Goal: Task Accomplishment & Management: Use online tool/utility

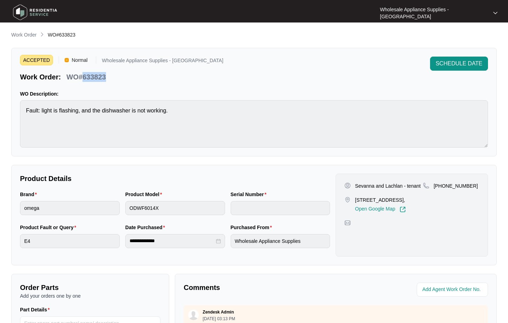
drag, startPoint x: 112, startPoint y: 78, endPoint x: 84, endPoint y: 78, distance: 28.1
click at [84, 78] on div "Work Order: WO#633823" at bounding box center [121, 76] width 203 height 12
copy p "633823"
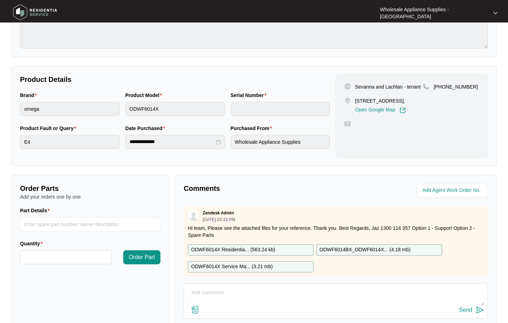
scroll to position [143, 0]
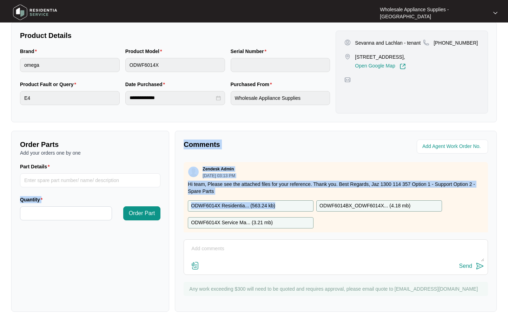
drag, startPoint x: 276, startPoint y: 208, endPoint x: -295, endPoint y: 189, distance: 570.8
click at [0, 189] on html "**********" at bounding box center [254, 90] width 508 height 466
drag, startPoint x: 352, startPoint y: 204, endPoint x: 352, endPoint y: 222, distance: 18.6
click at [70, 207] on div "Order Parts Add your orders one by one Part Details Quantity Order Part Comment…" at bounding box center [253, 221] width 491 height 181
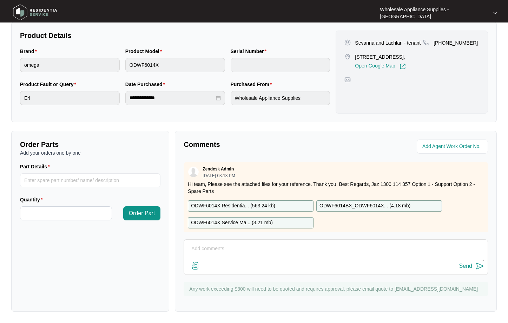
click at [370, 208] on p "ODWF6014BX_ODWF6014X... ( 4.18 mb )" at bounding box center [365, 206] width 91 height 8
click at [254, 204] on p "ODWF6014X Residentia... ( 563.24 kb )" at bounding box center [233, 206] width 84 height 8
click at [243, 222] on p "ODWF6014X Service Ma... ( 3.21 mb )" at bounding box center [232, 223] width 82 height 8
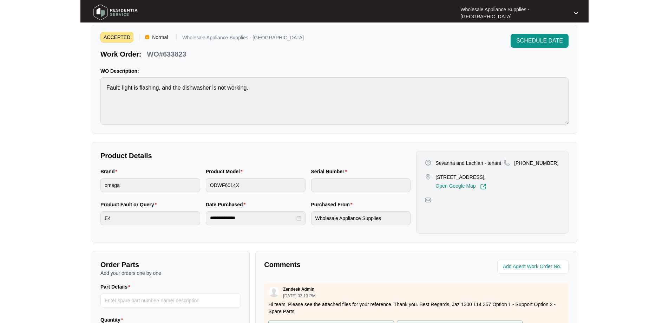
scroll to position [0, 0]
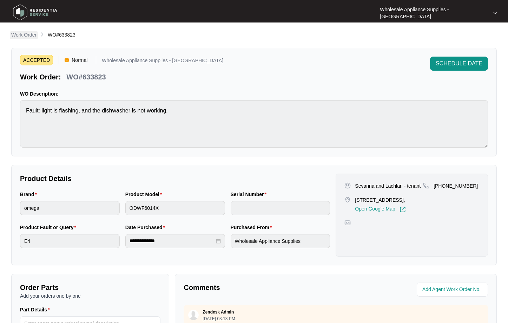
click at [31, 36] on p "Work Order" at bounding box center [23, 34] width 25 height 7
